Goal: Navigation & Orientation: Find specific page/section

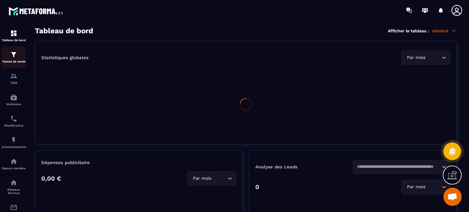
click at [12, 51] on link "Tunnel de vente" at bounding box center [14, 56] width 24 height 21
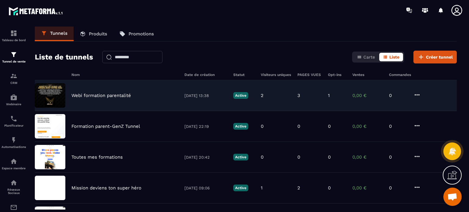
click at [114, 96] on p "Webi formation parentalité" at bounding box center [101, 95] width 60 height 5
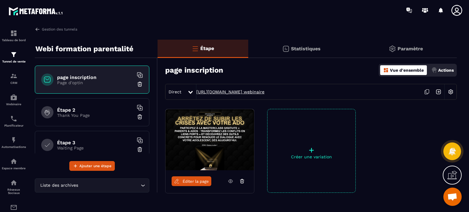
click at [257, 93] on link "[URL][DOMAIN_NAME] webinaire" at bounding box center [230, 91] width 68 height 5
click at [72, 119] on div "Étape 2 Thank You Page" at bounding box center [92, 112] width 114 height 28
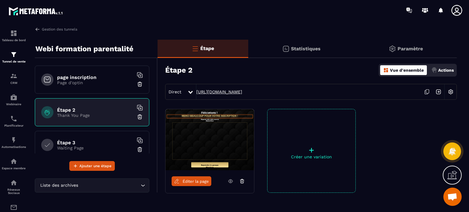
click at [242, 92] on link "[URL][DOMAIN_NAME]" at bounding box center [219, 91] width 46 height 5
click at [48, 27] on link "Gestion des tunnels" at bounding box center [56, 29] width 42 height 5
